Goal: Information Seeking & Learning: Learn about a topic

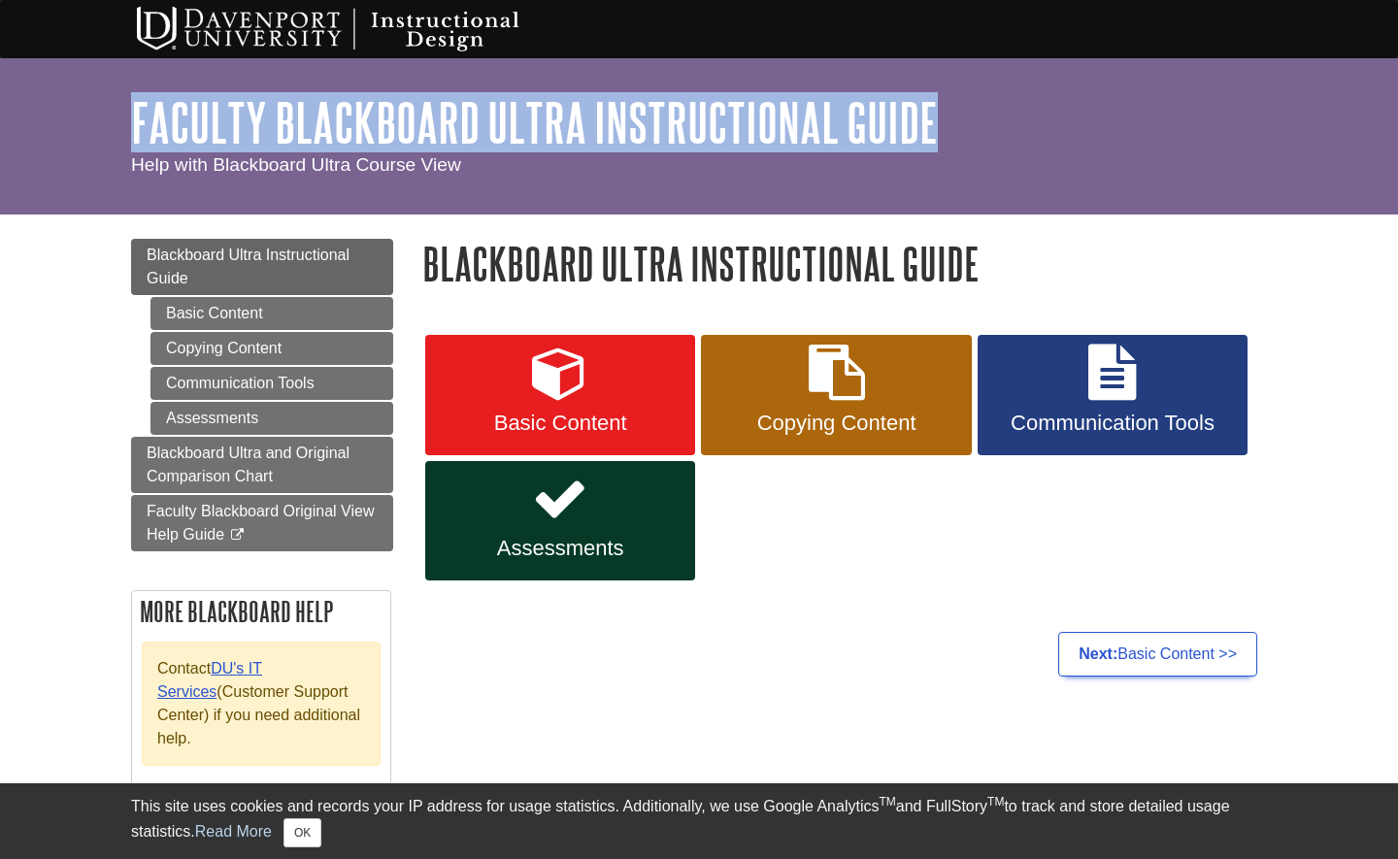
drag, startPoint x: 125, startPoint y: 111, endPoint x: 944, endPoint y: 147, distance: 820.0
click at [944, 147] on div "My Davenport DU Library Library Guides Instructional Design Faculty Blackboard …" at bounding box center [699, 136] width 1398 height 156
copy link "Faculty Blackboard Ultra Instructional Guide"
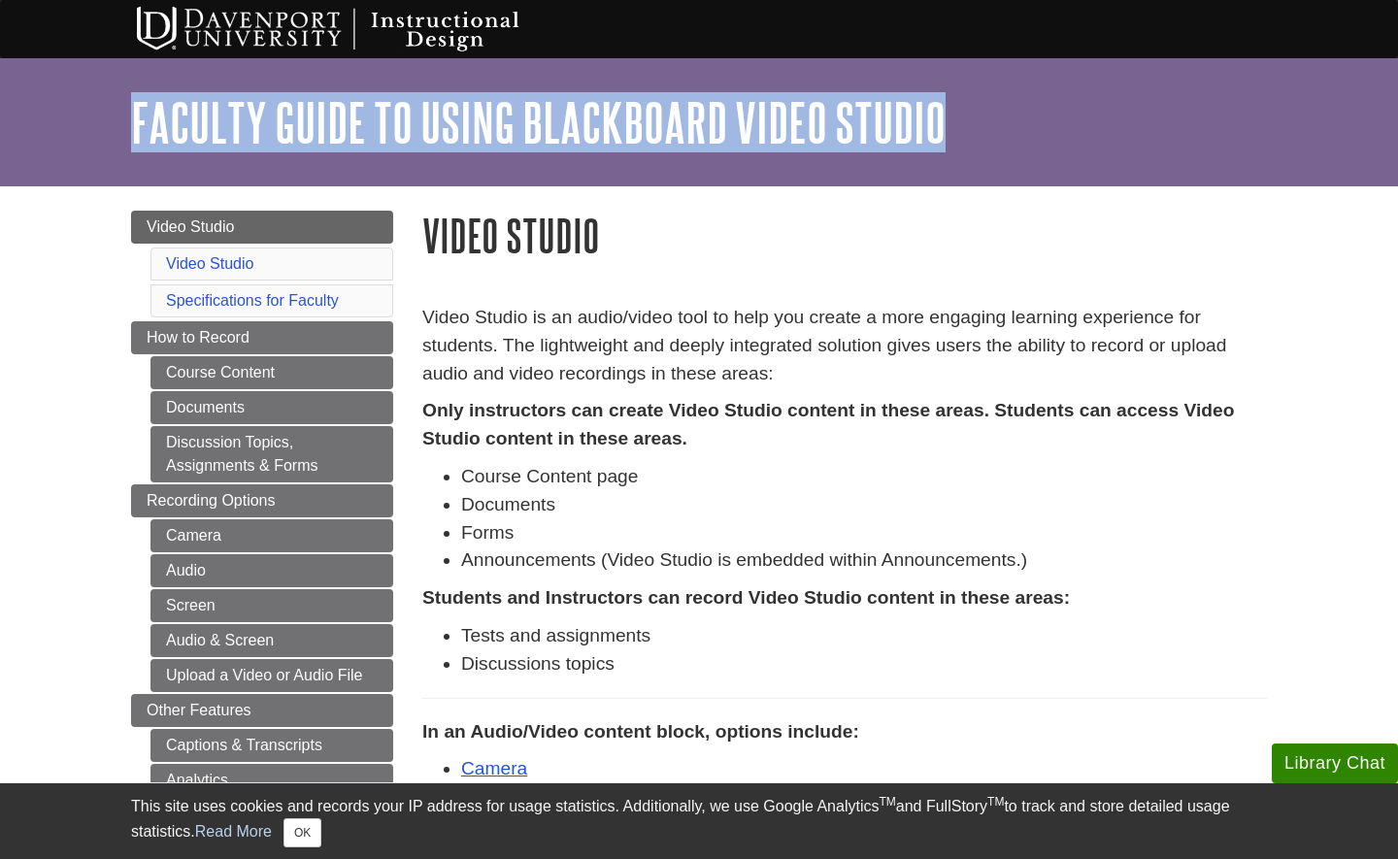
drag, startPoint x: 122, startPoint y: 111, endPoint x: 989, endPoint y: 138, distance: 867.2
click at [989, 138] on div "My [PERSON_NAME] DU Library Library Guides Instructional Design Faculty Guide t…" at bounding box center [699, 122] width 1398 height 128
copy link "Faculty Guide to Using Blackboard Video Studio"
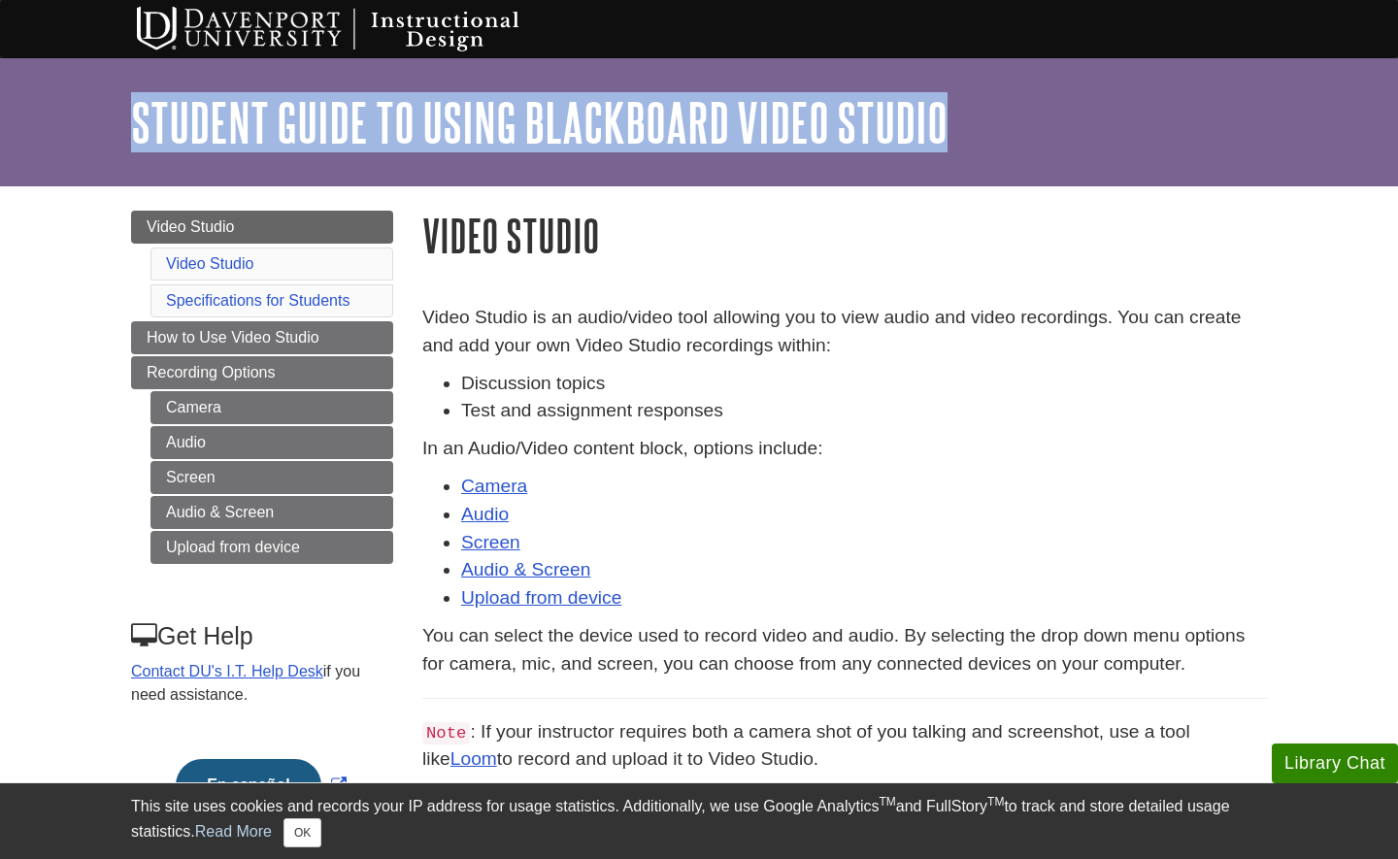
drag, startPoint x: 128, startPoint y: 105, endPoint x: 981, endPoint y: 103, distance: 853.2
click at [981, 103] on div "My Davenport DU Library Library Guides Instructional Design Student Guide to Us…" at bounding box center [699, 122] width 1398 height 128
copy link "Student Guide to Using Blackboard Video Studio"
